Goal: Information Seeking & Learning: Learn about a topic

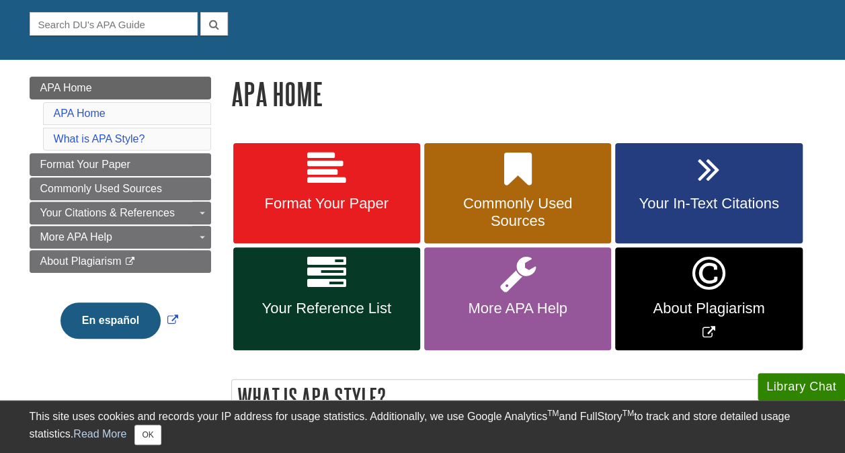
scroll to position [125, 0]
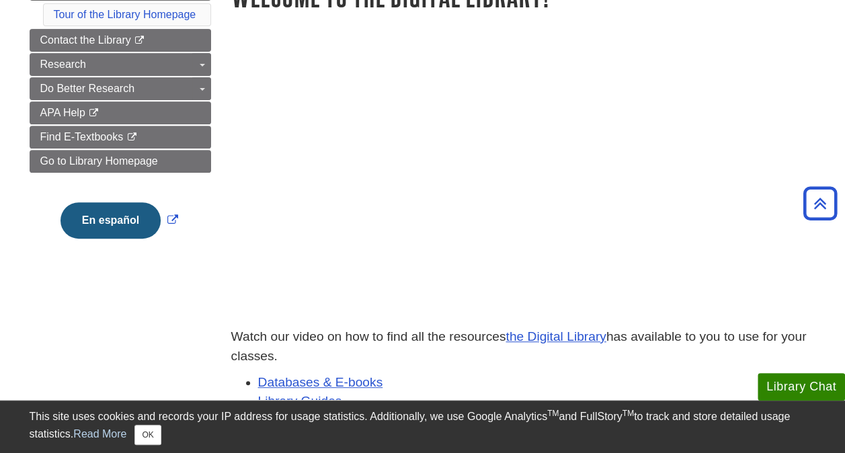
scroll to position [207, 0]
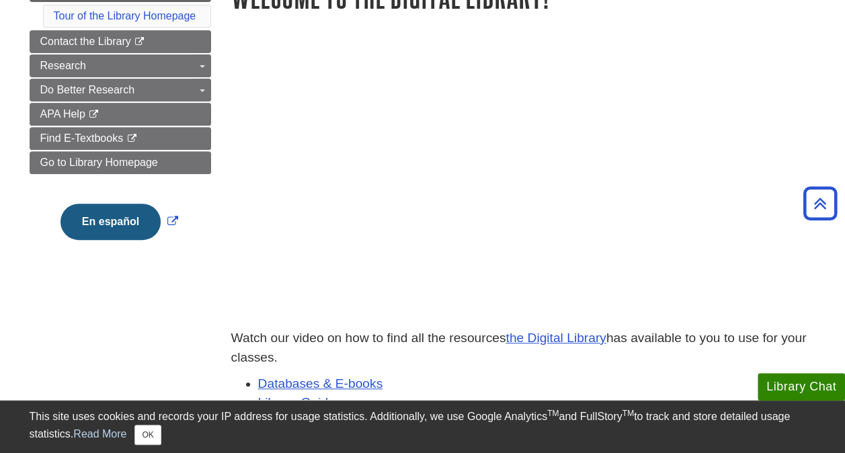
drag, startPoint x: 517, startPoint y: 323, endPoint x: 603, endPoint y: 364, distance: 95.3
click at [603, 364] on p "Watch our video on how to find all the resources the Digital Library has availa…" at bounding box center [523, 348] width 585 height 39
drag, startPoint x: 621, startPoint y: 321, endPoint x: 791, endPoint y: 249, distance: 184.0
click at [791, 249] on div at bounding box center [523, 186] width 585 height 285
